Goal: Transaction & Acquisition: Book appointment/travel/reservation

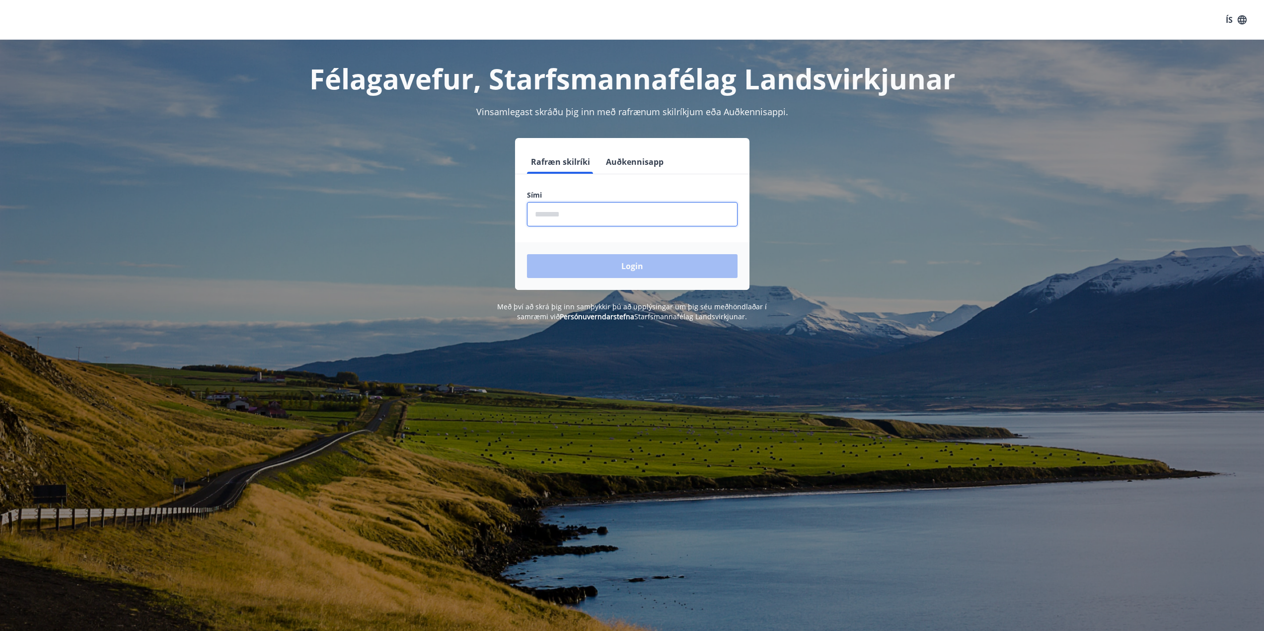
click at [569, 206] on input "phone" at bounding box center [632, 214] width 211 height 24
type input "********"
click at [591, 267] on button "Login" at bounding box center [632, 266] width 211 height 24
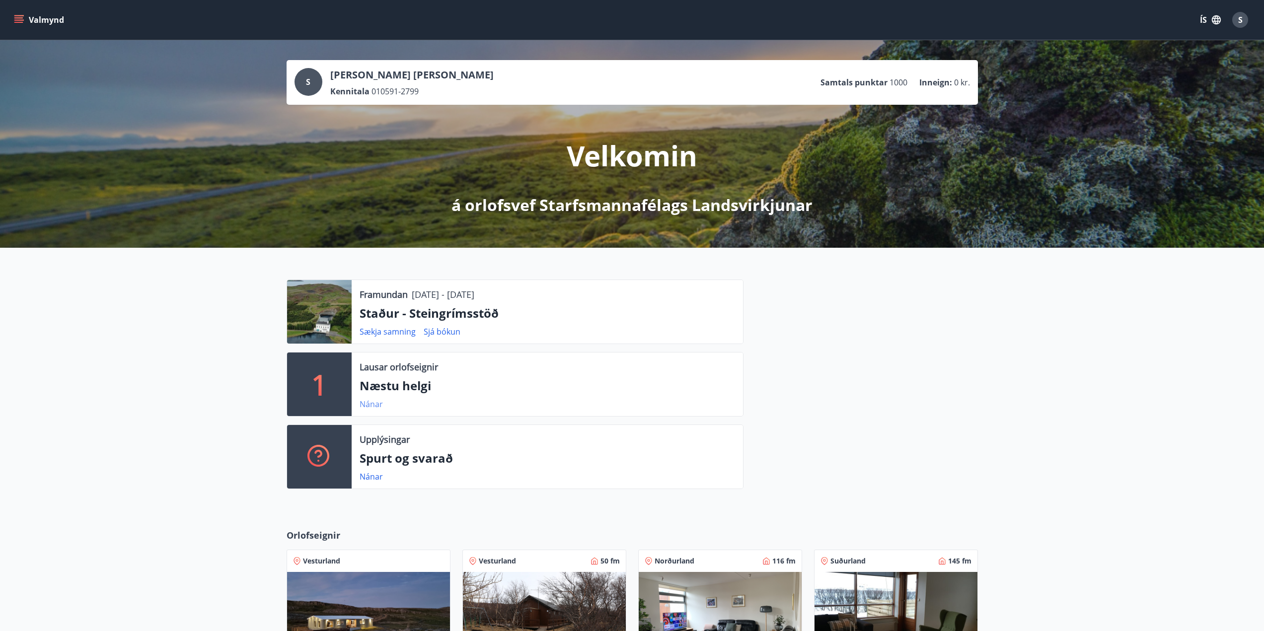
click at [374, 403] on link "Nánar" at bounding box center [370, 404] width 23 height 11
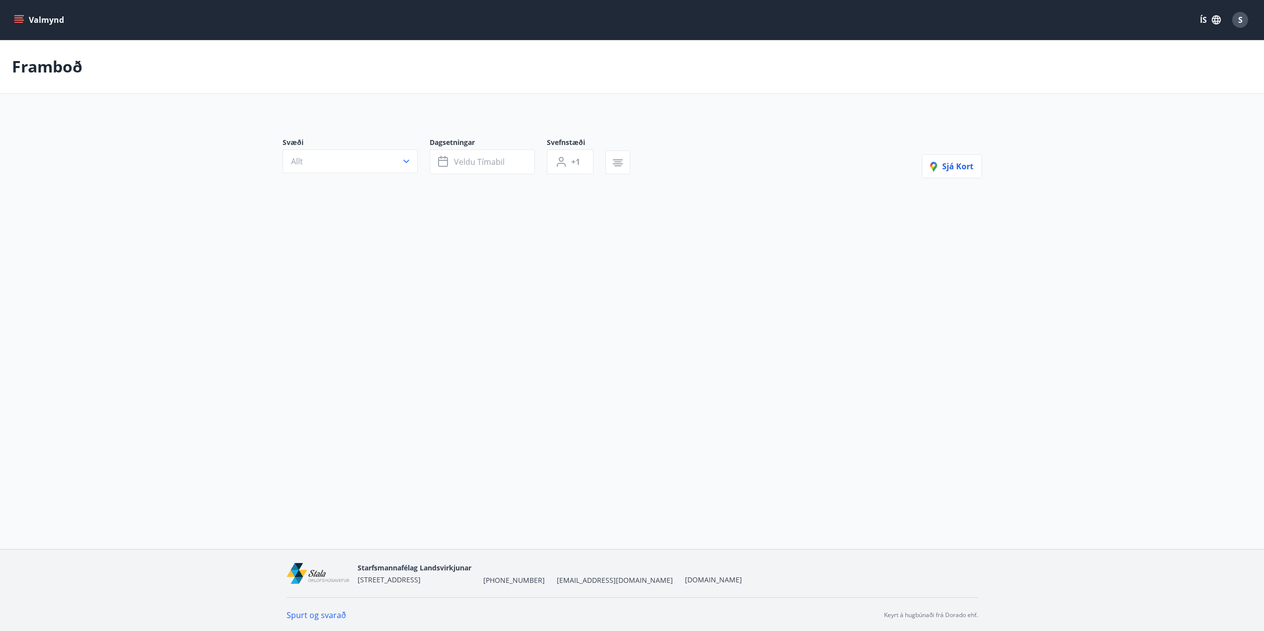
type input "*"
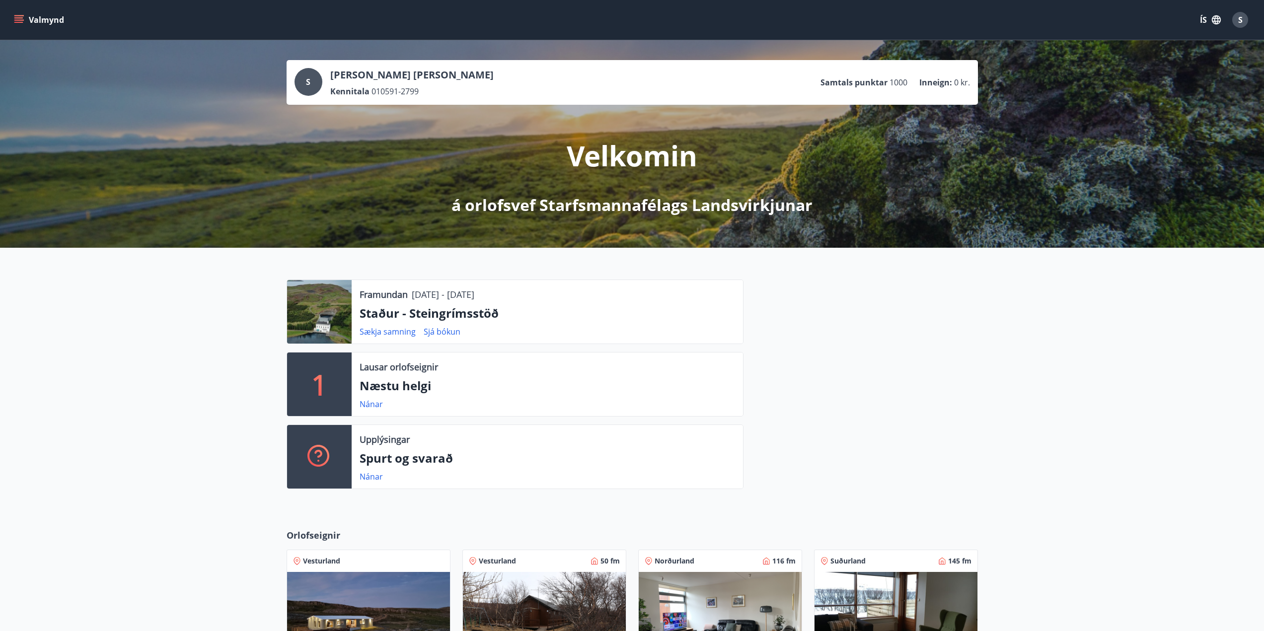
click at [34, 23] on button "Valmynd" at bounding box center [40, 20] width 56 height 18
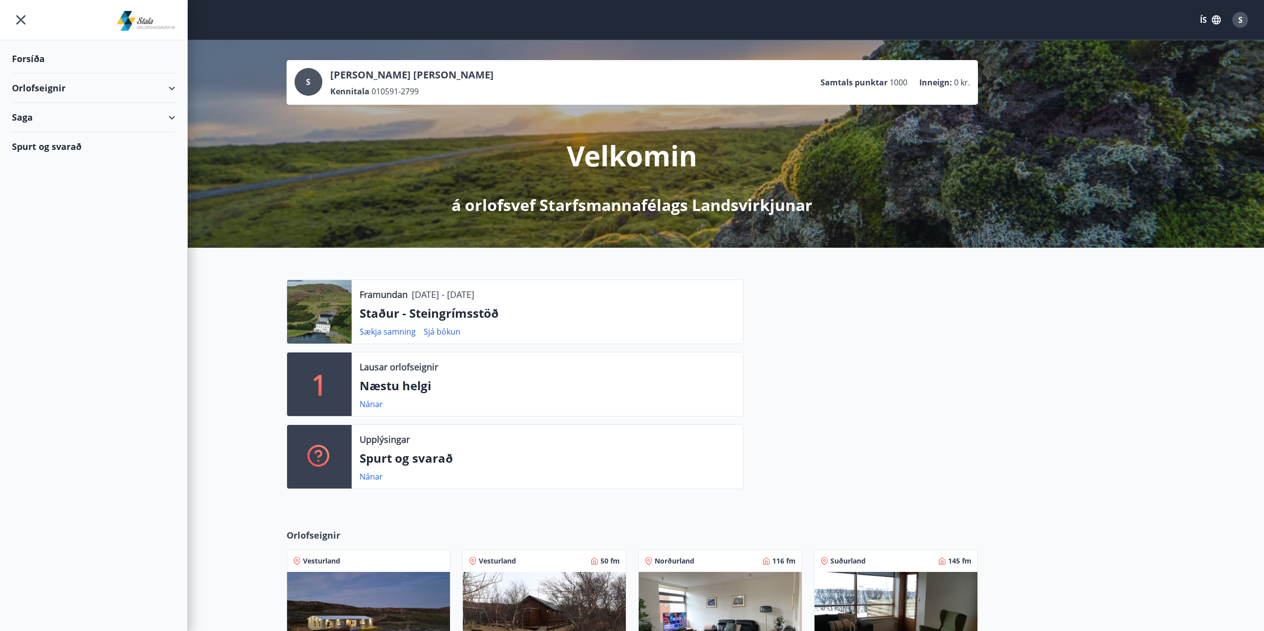
click at [30, 63] on div "Forsíða" at bounding box center [93, 58] width 163 height 29
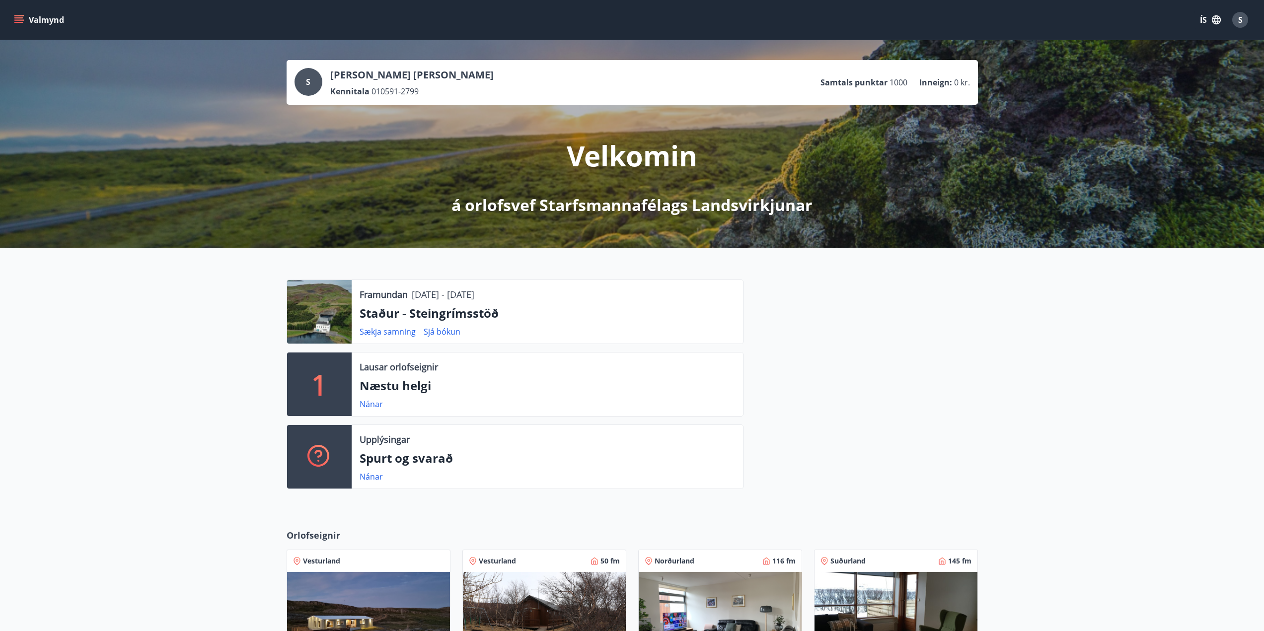
click at [41, 21] on button "Valmynd" at bounding box center [40, 20] width 56 height 18
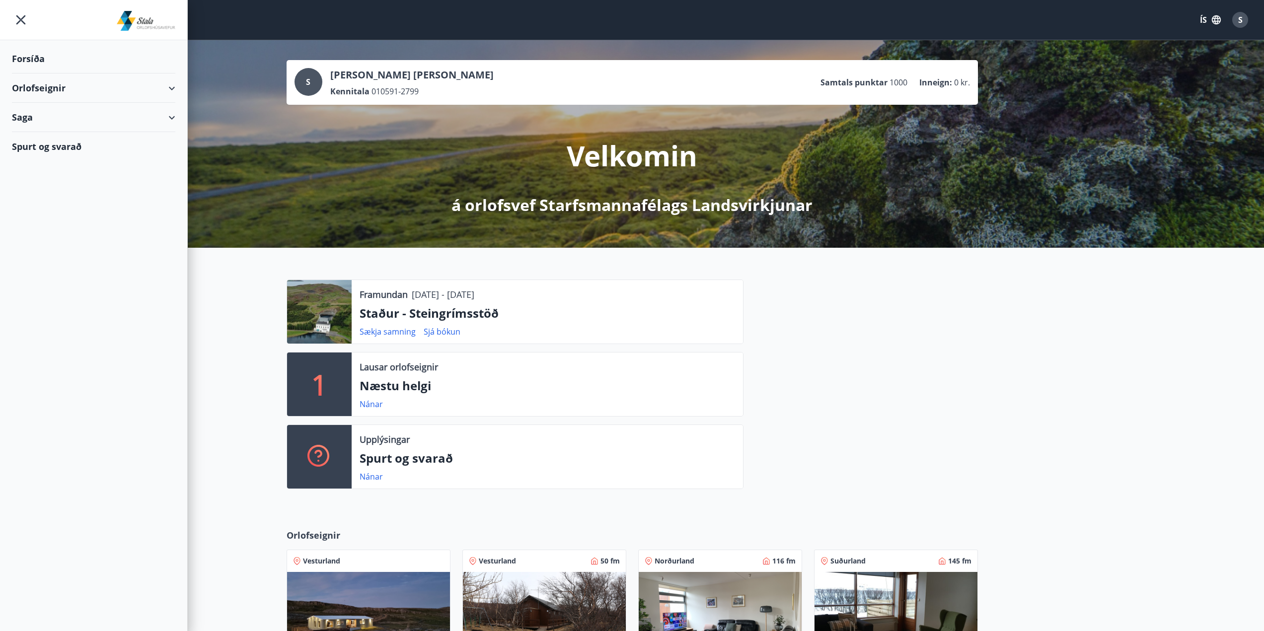
click at [174, 90] on div "Orlofseignir" at bounding box center [93, 87] width 163 height 29
click at [57, 136] on div "Bókunardagatal" at bounding box center [93, 134] width 147 height 21
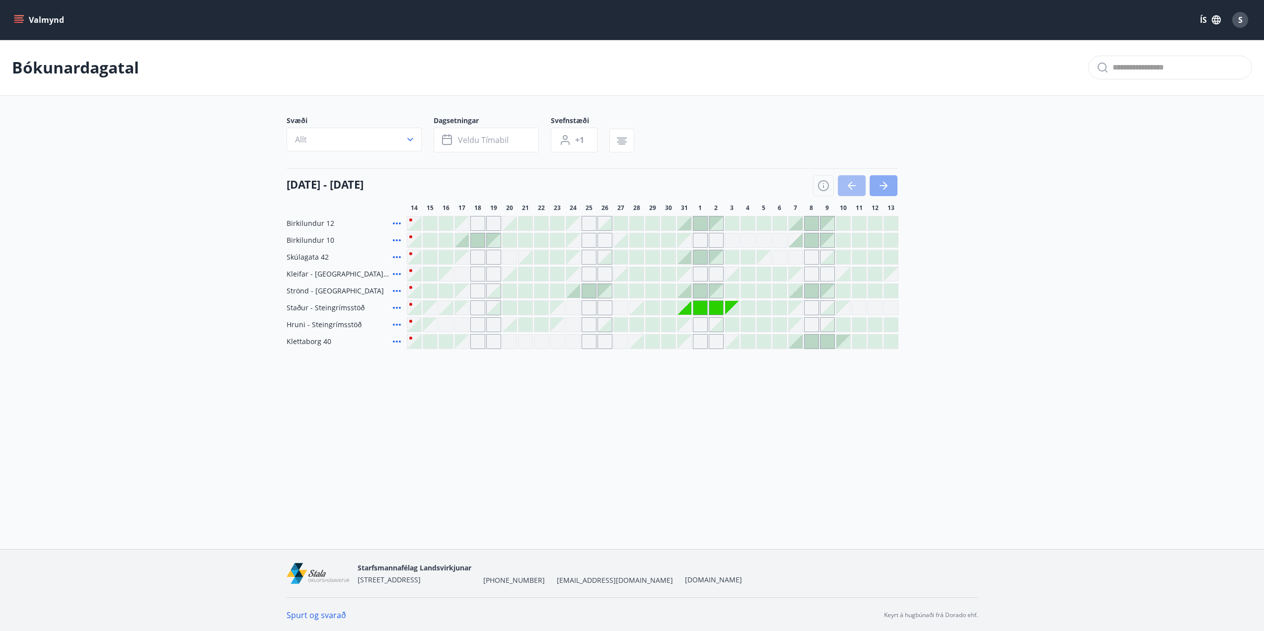
click at [893, 190] on button "button" at bounding box center [883, 185] width 28 height 21
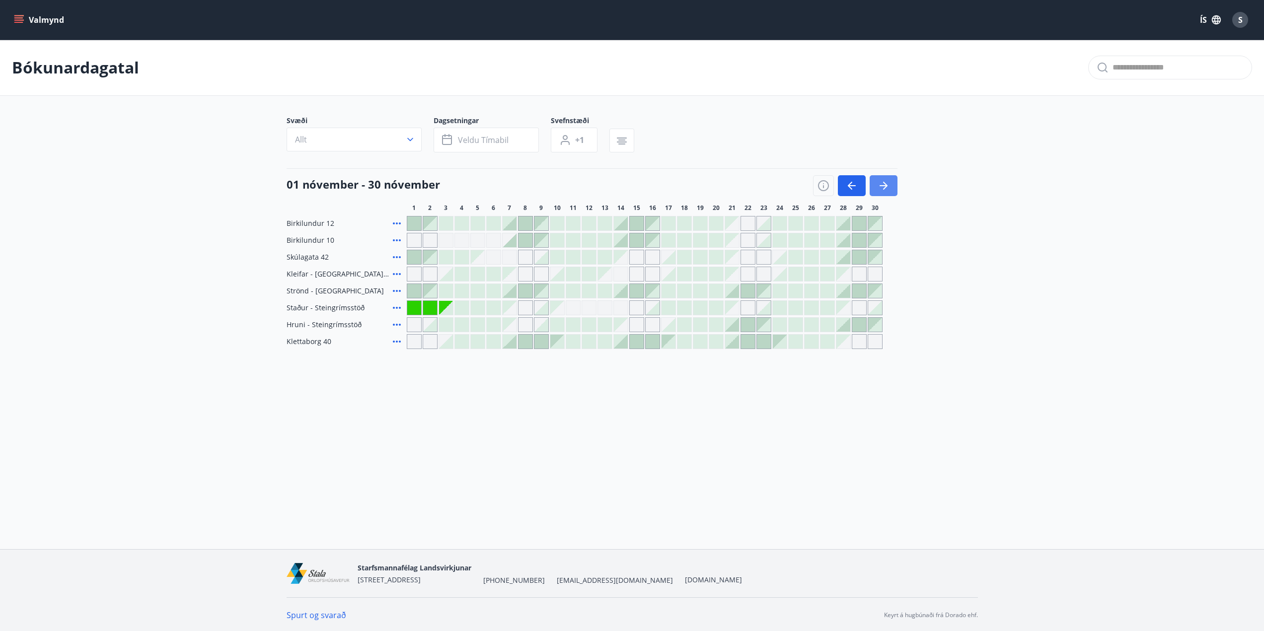
click at [890, 190] on button "button" at bounding box center [883, 185] width 28 height 21
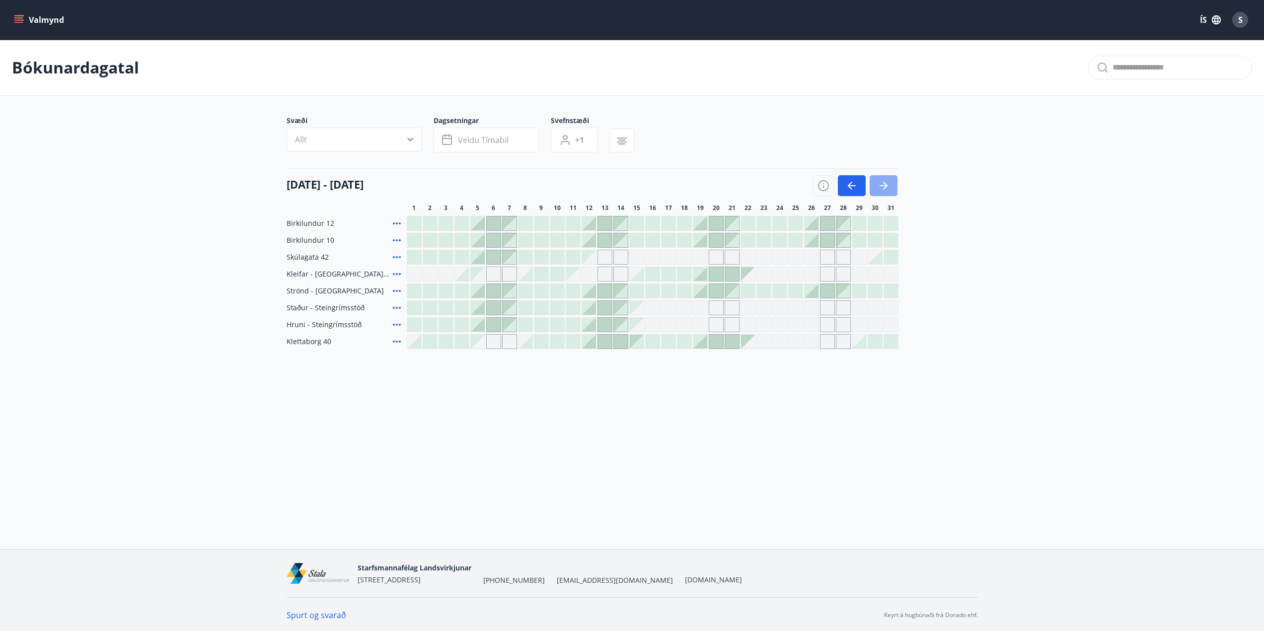
click at [890, 190] on button "button" at bounding box center [883, 185] width 28 height 21
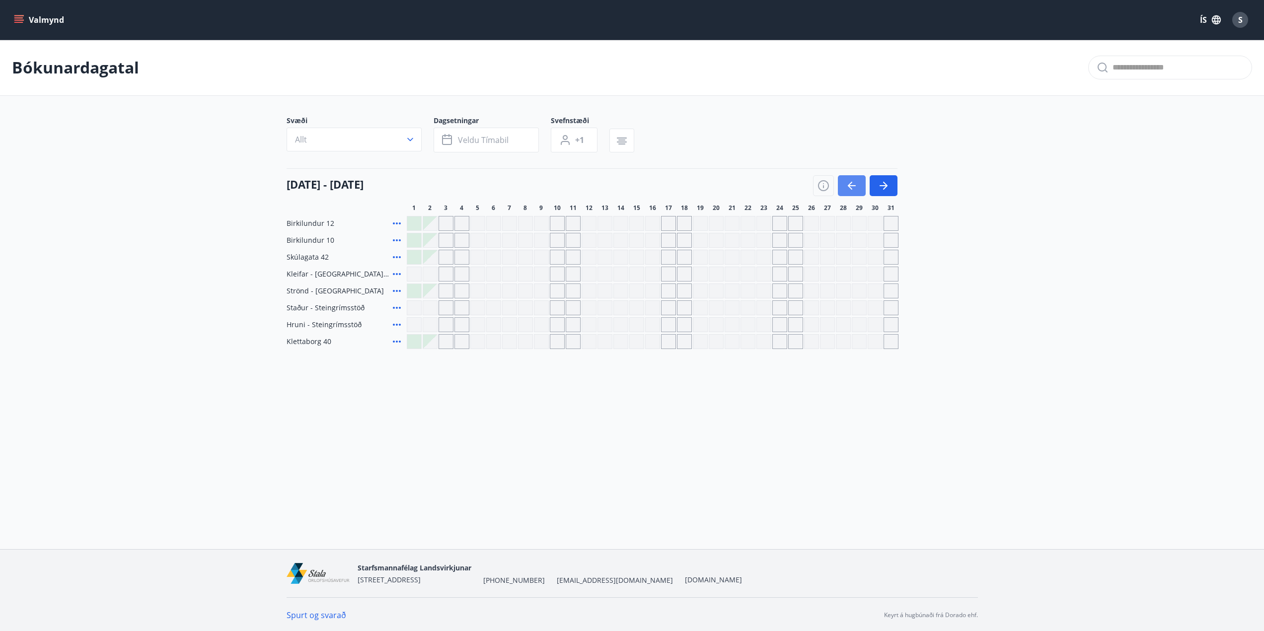
click at [855, 190] on icon "button" at bounding box center [852, 186] width 12 height 12
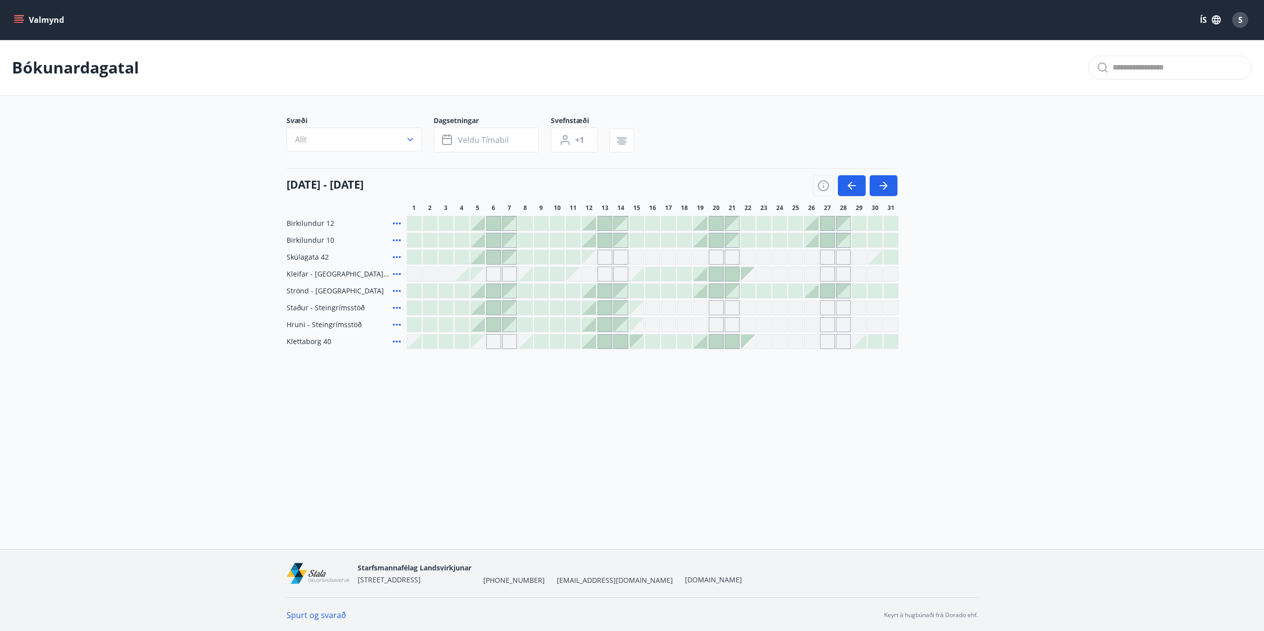
click at [21, 20] on icon "menu" at bounding box center [19, 19] width 11 height 1
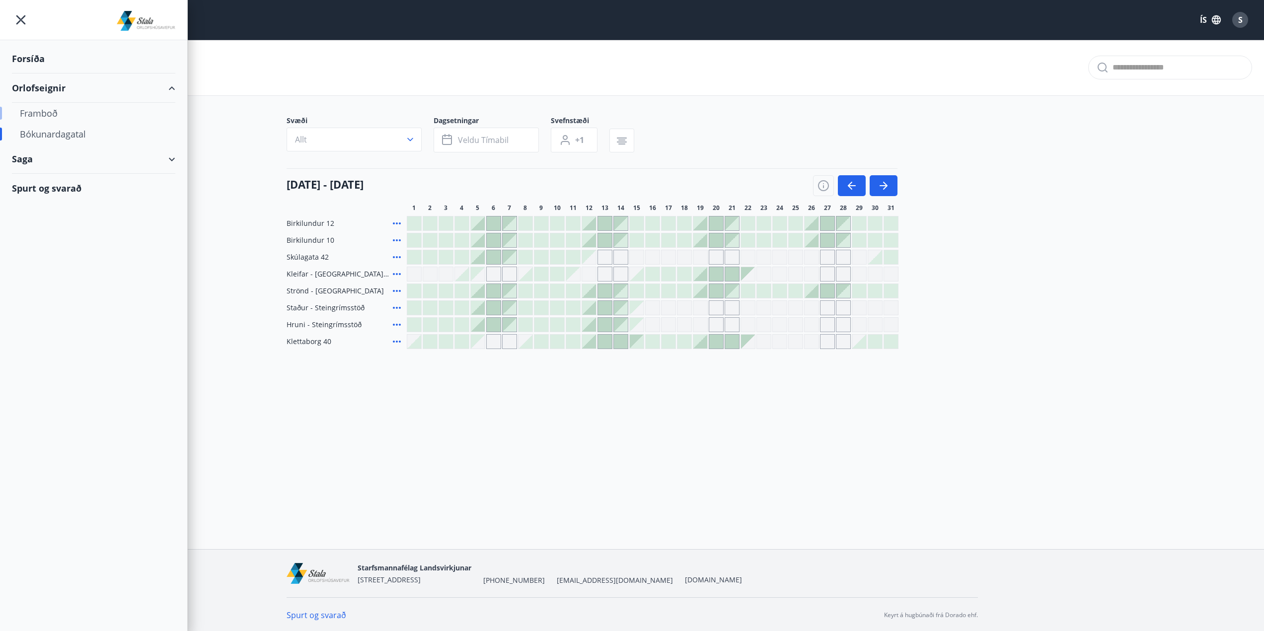
click at [49, 113] on div "Framboð" at bounding box center [93, 113] width 147 height 21
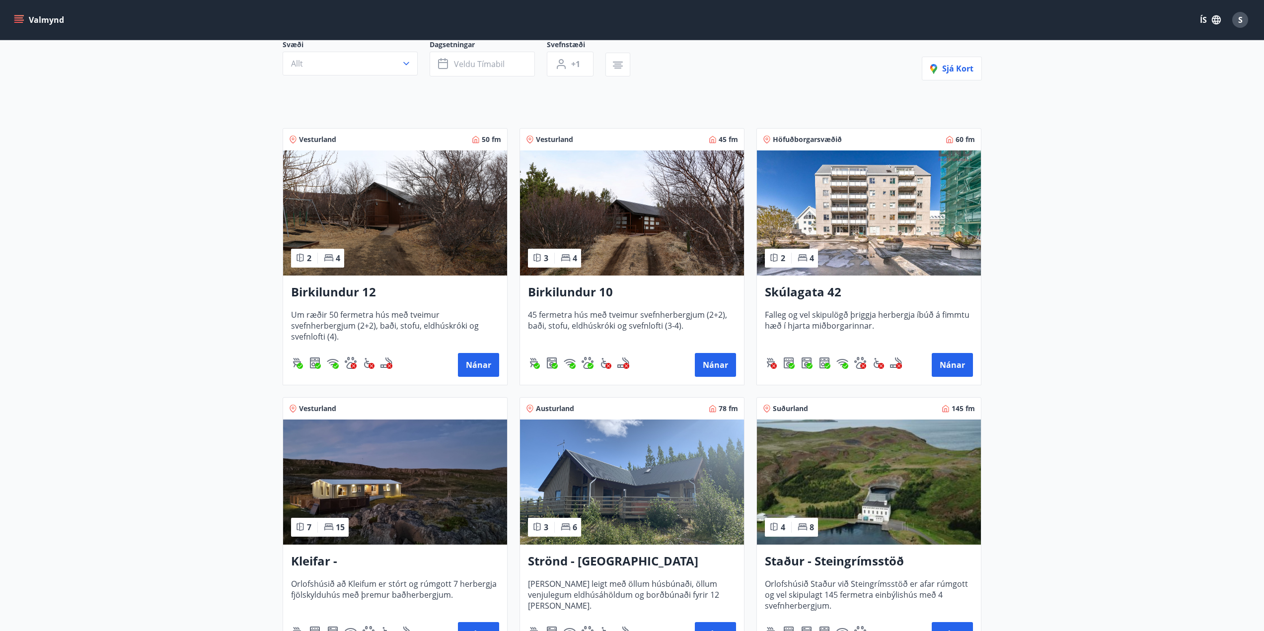
scroll to position [99, 0]
